Goal: Register for event/course

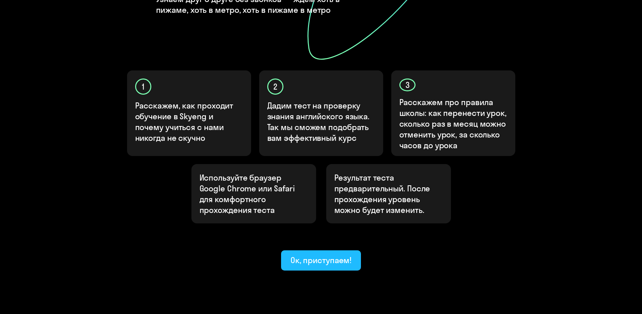
click at [317, 255] on div "Ок, приступаем!" at bounding box center [320, 260] width 61 height 11
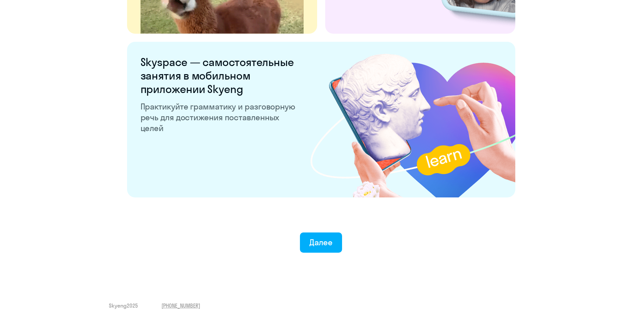
scroll to position [1247, 0]
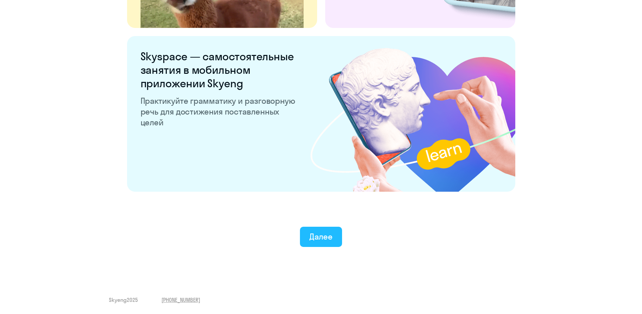
click at [316, 238] on div "Далее" at bounding box center [320, 236] width 23 height 11
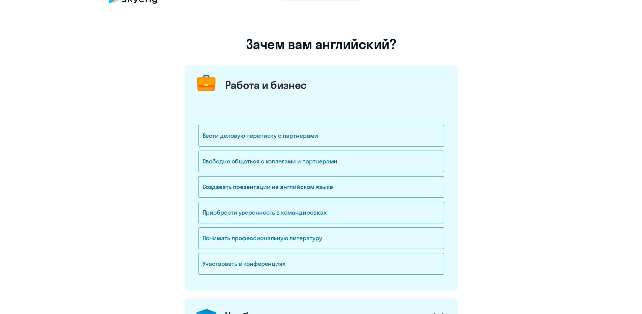
scroll to position [34, 0]
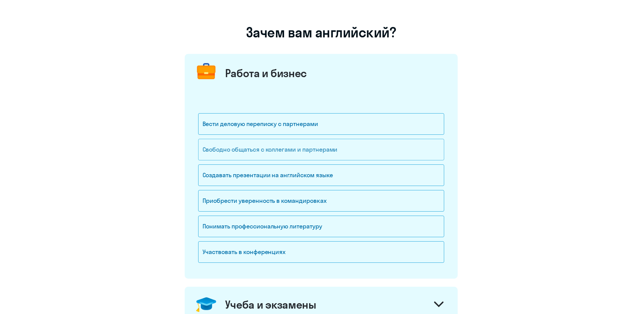
click at [336, 148] on div "Свободно общаться с коллегами и партнерами" at bounding box center [321, 150] width 246 height 22
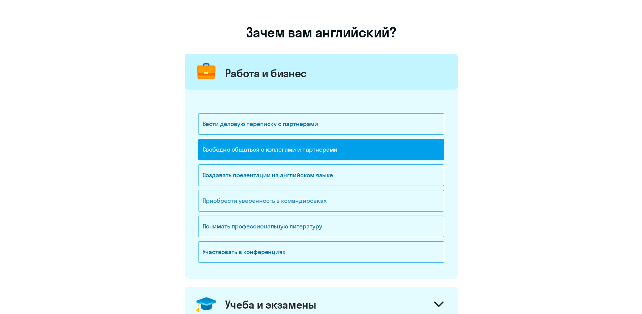
click at [365, 203] on div "Приобрести уверенность в командировках" at bounding box center [321, 201] width 246 height 22
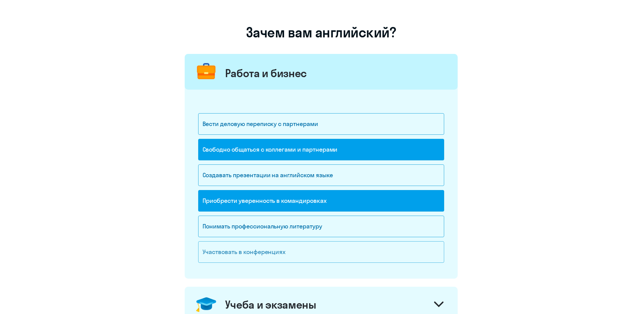
click at [431, 258] on div "Участвовать в конференциях" at bounding box center [321, 252] width 246 height 22
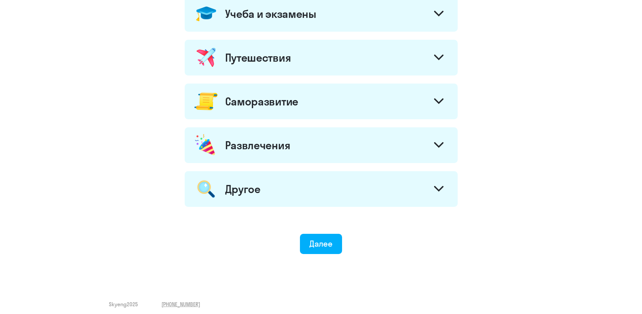
scroll to position [329, 0]
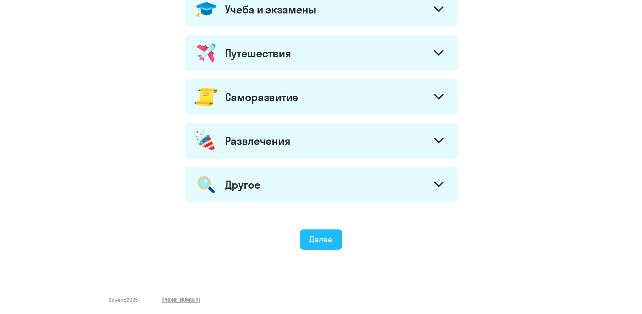
click at [333, 242] on button "Далее" at bounding box center [321, 239] width 42 height 20
